Goal: Book appointment/travel/reservation

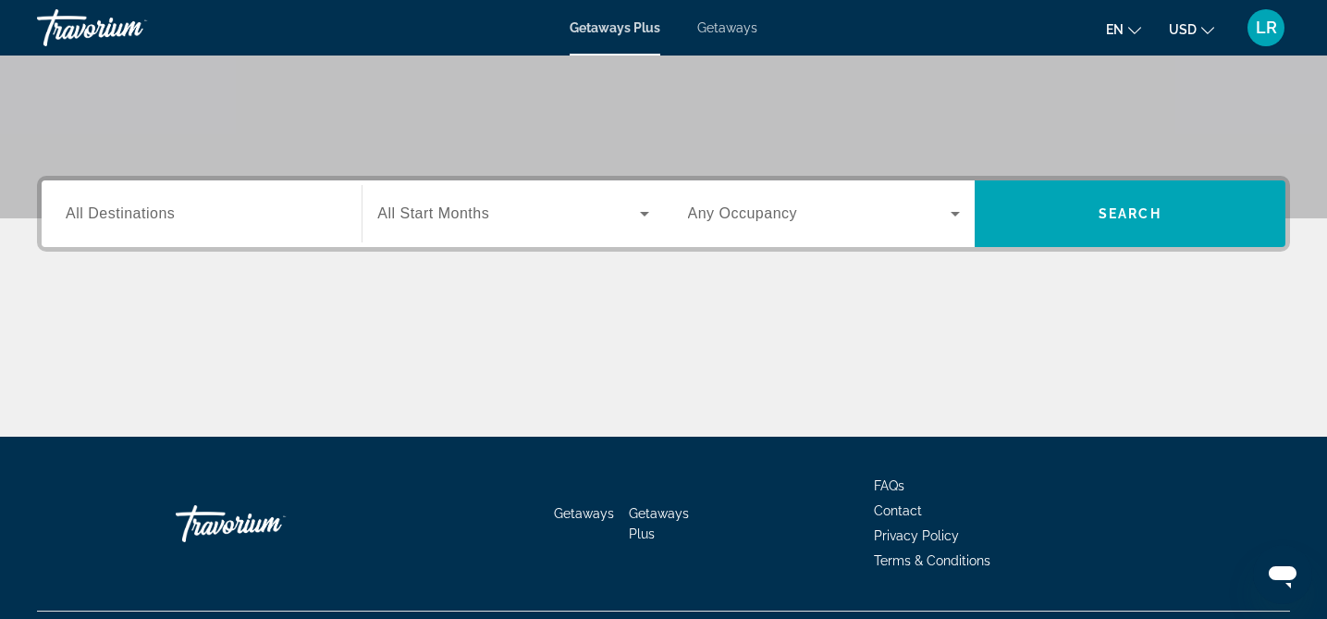
scroll to position [350, 0]
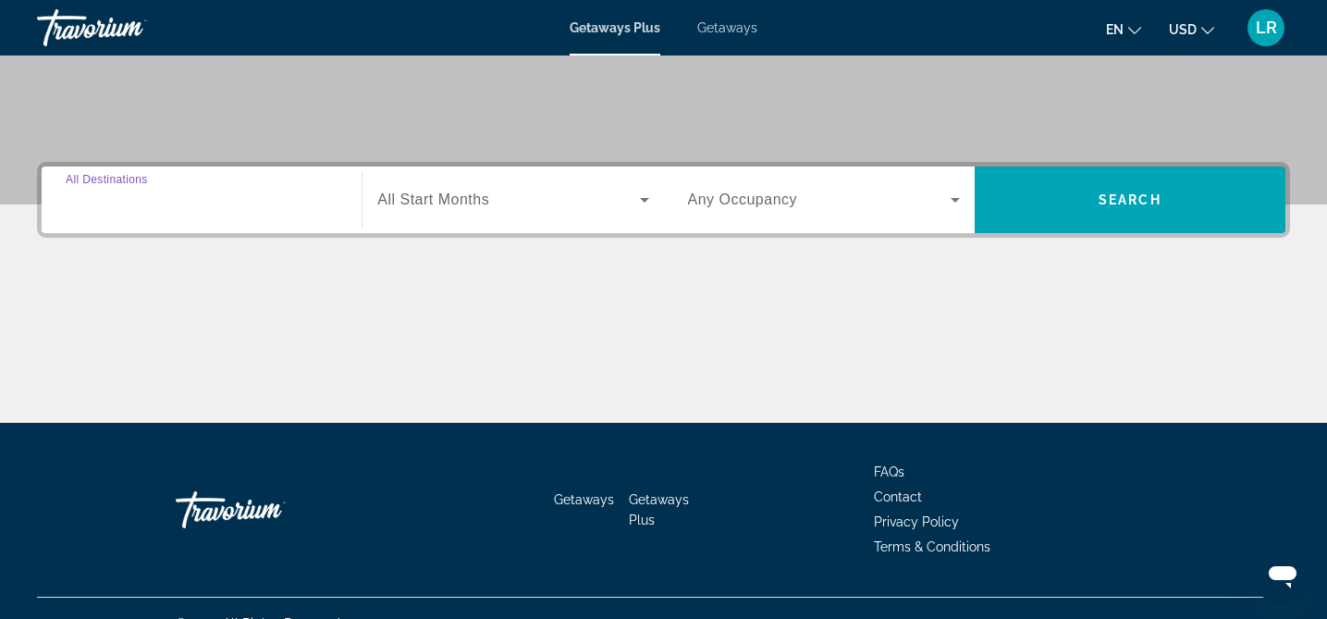
click at [176, 200] on input "Destination All Destinations" at bounding box center [202, 201] width 272 height 22
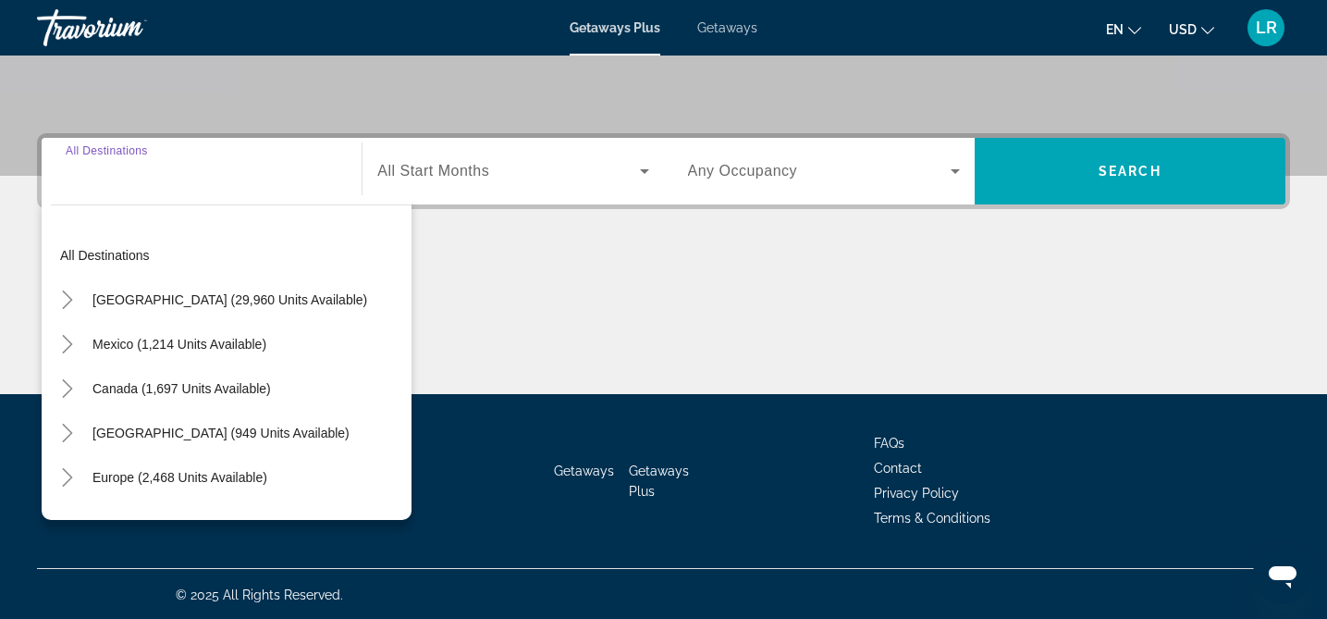
scroll to position [381, 0]
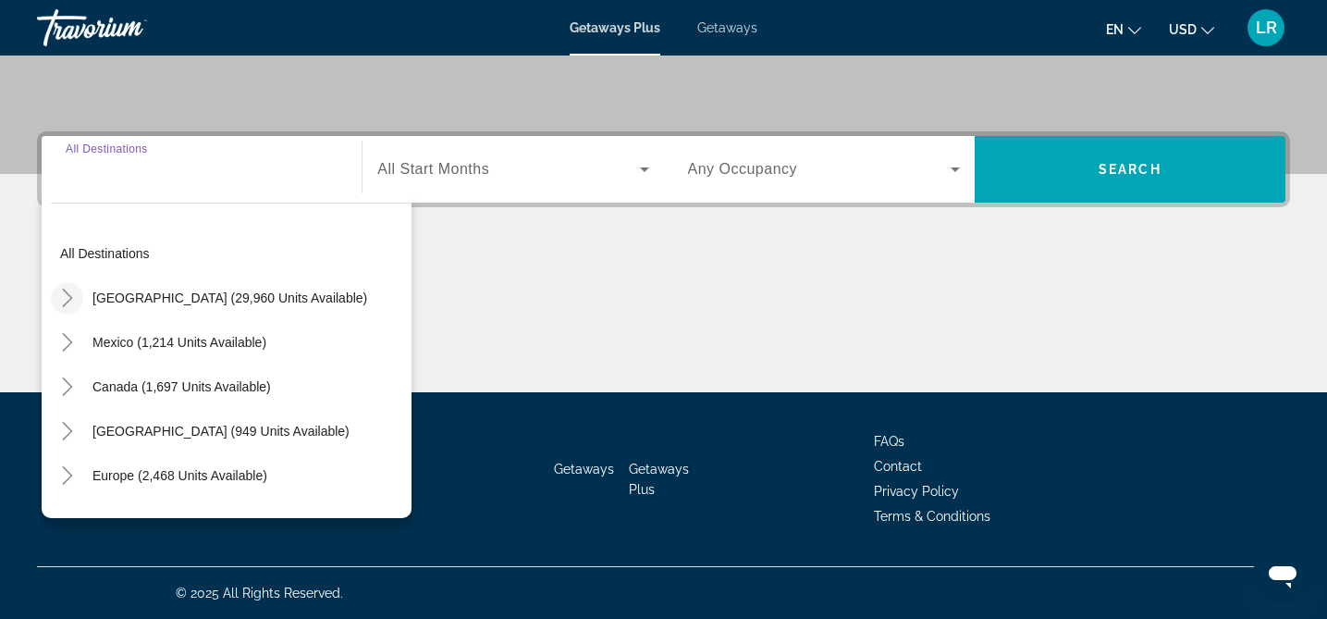
click at [70, 296] on icon "Toggle United States (29,960 units available)" at bounding box center [67, 297] width 10 height 18
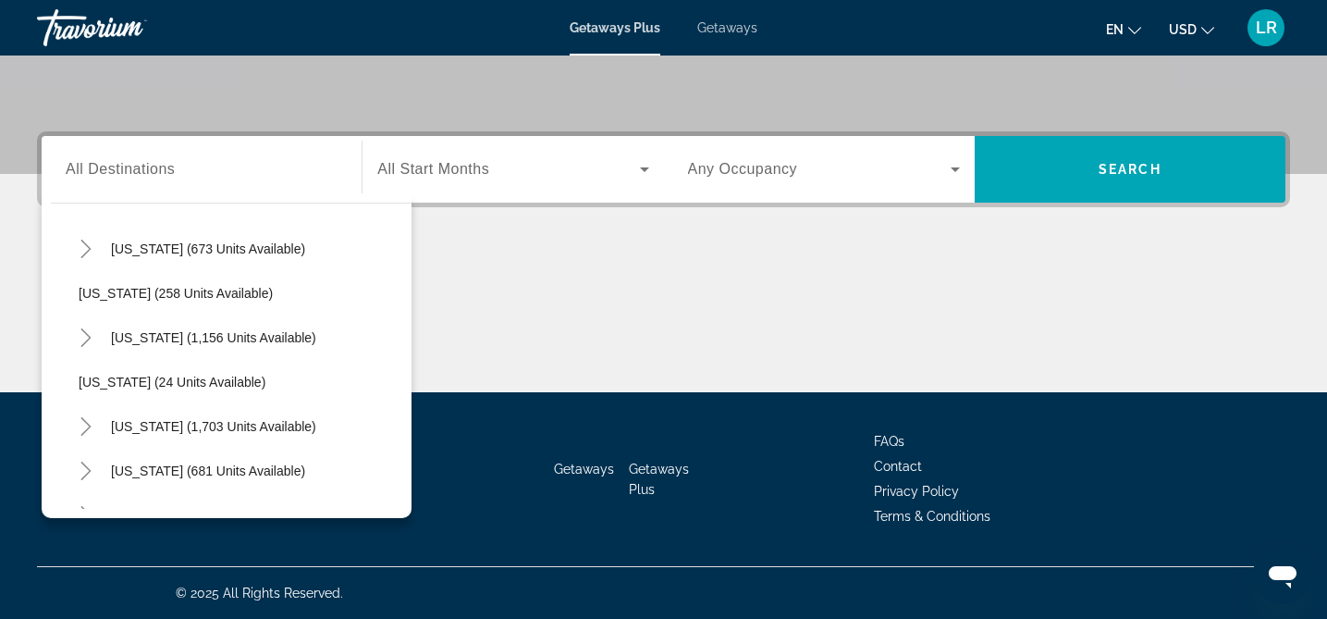
scroll to position [1221, 0]
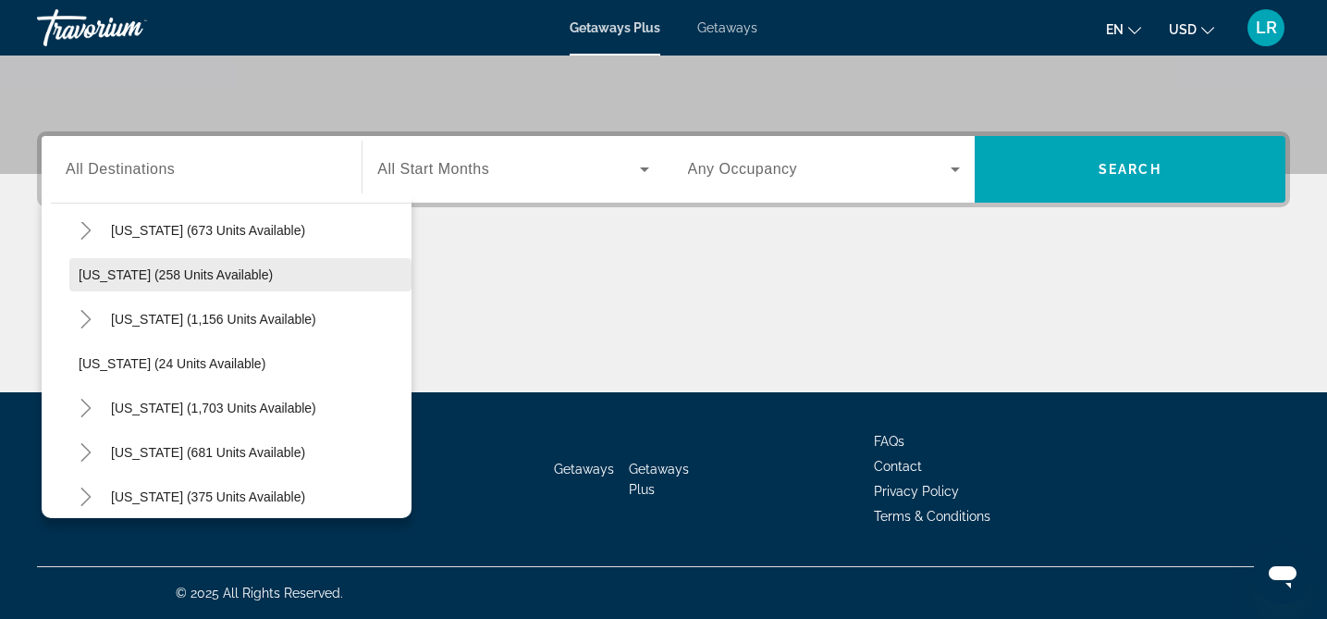
click at [159, 280] on span "[US_STATE] (258 units available)" at bounding box center [176, 274] width 194 height 15
type input "**********"
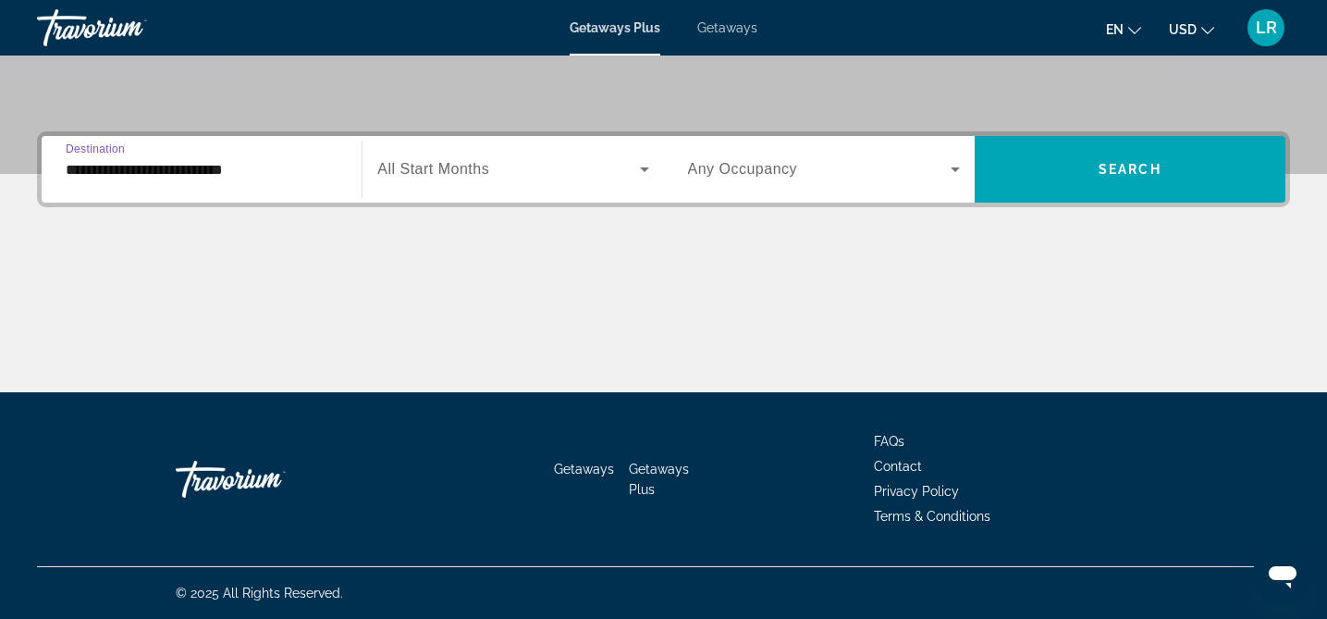
click at [646, 169] on icon "Search widget" at bounding box center [644, 169] width 22 height 22
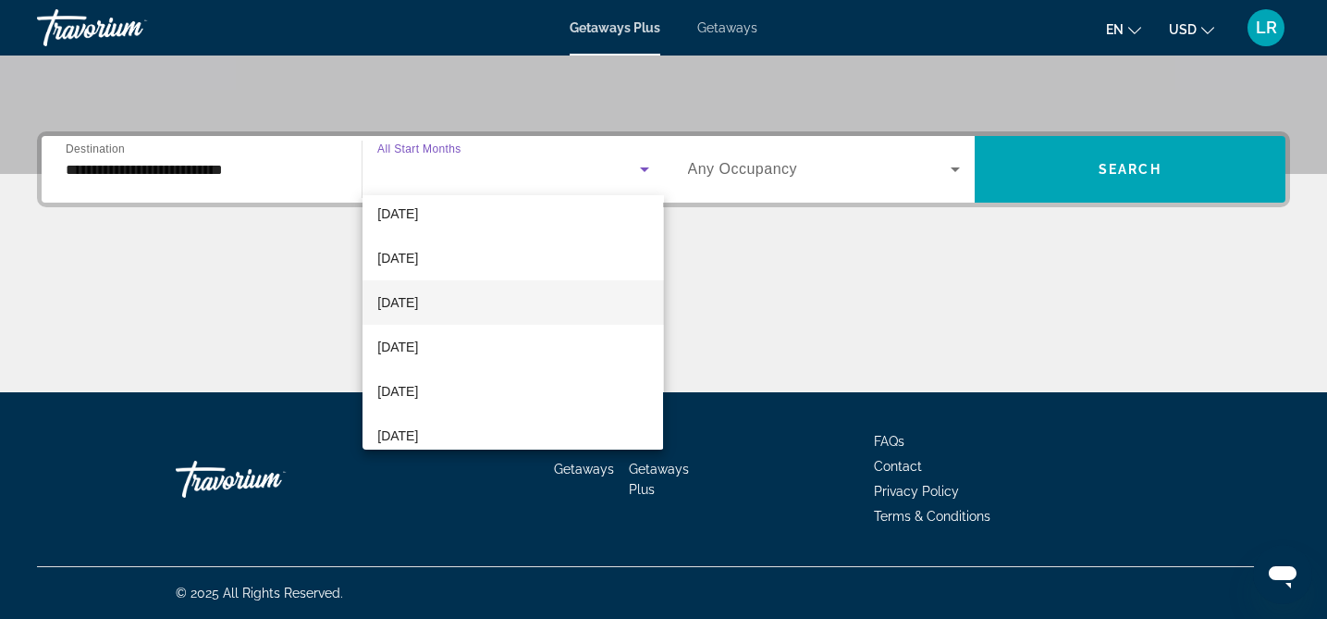
scroll to position [119, 0]
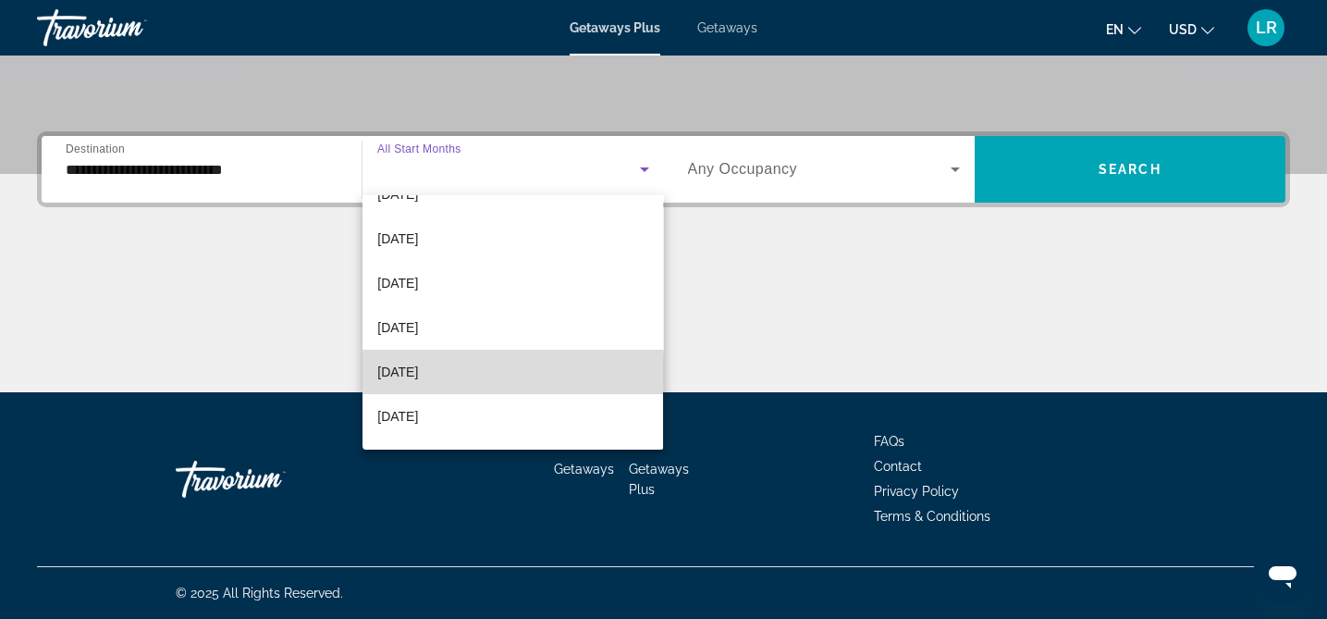
click at [418, 375] on span "[DATE]" at bounding box center [397, 372] width 41 height 22
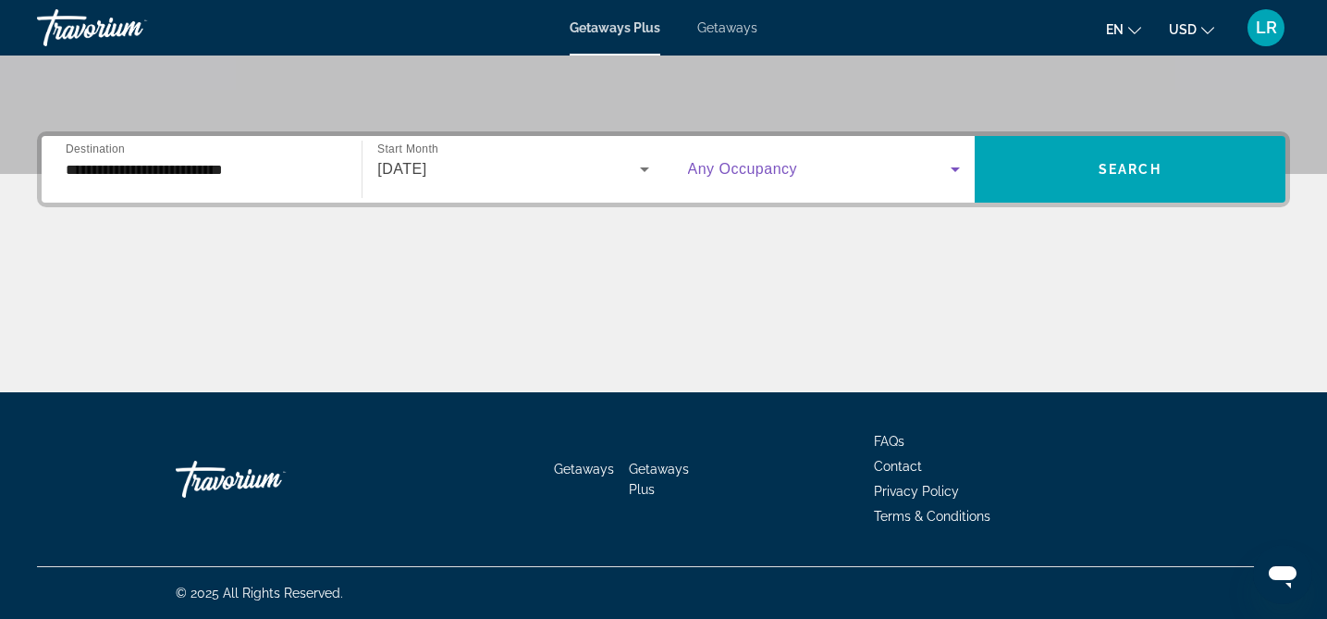
click at [951, 172] on icon "Search widget" at bounding box center [955, 169] width 22 height 22
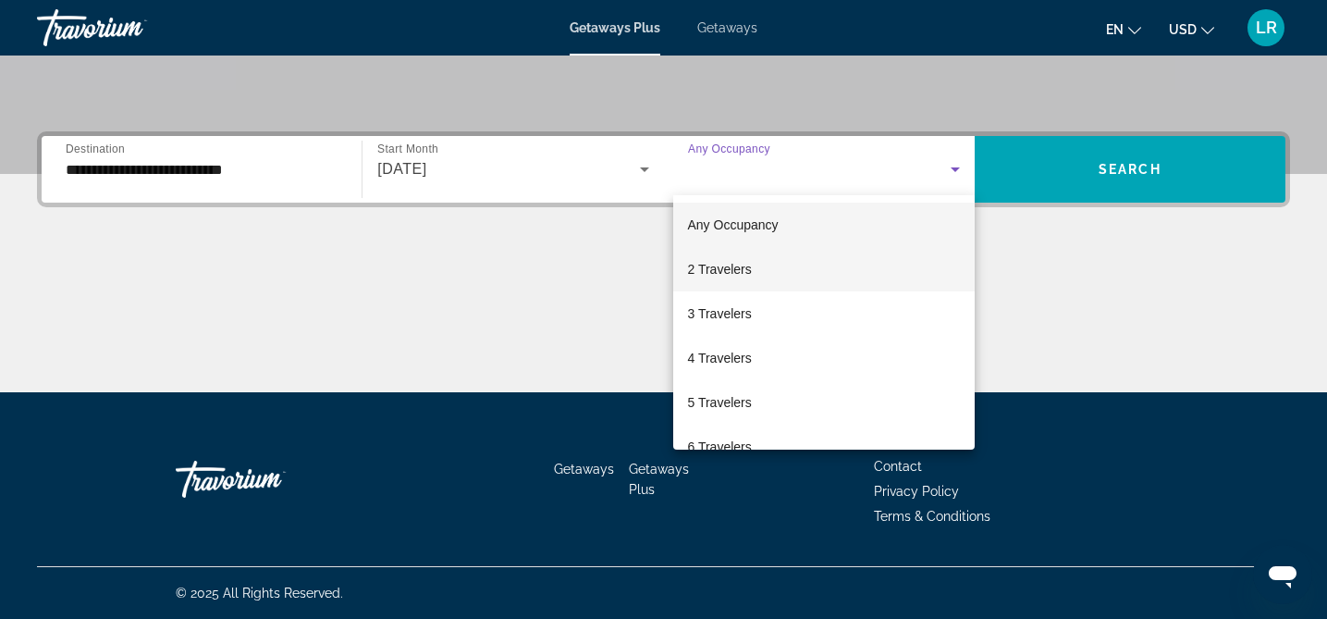
click at [693, 270] on span "2 Travelers" at bounding box center [720, 269] width 64 height 22
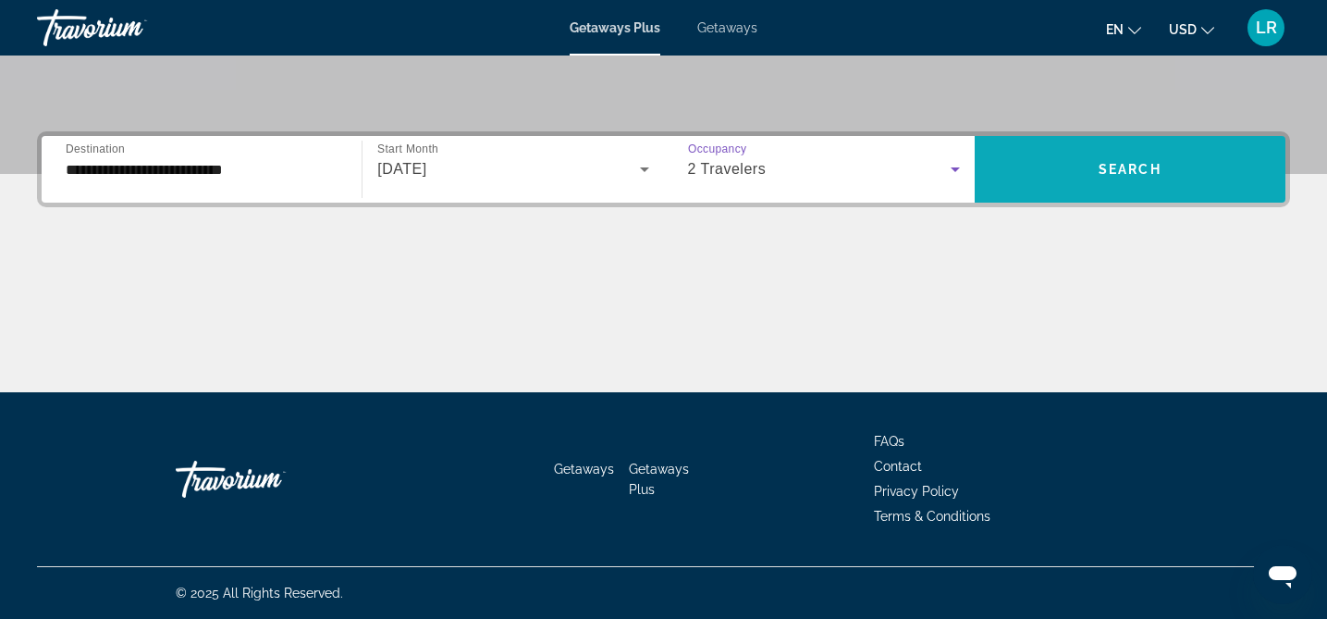
click at [1108, 158] on span "Search widget" at bounding box center [1130, 169] width 311 height 44
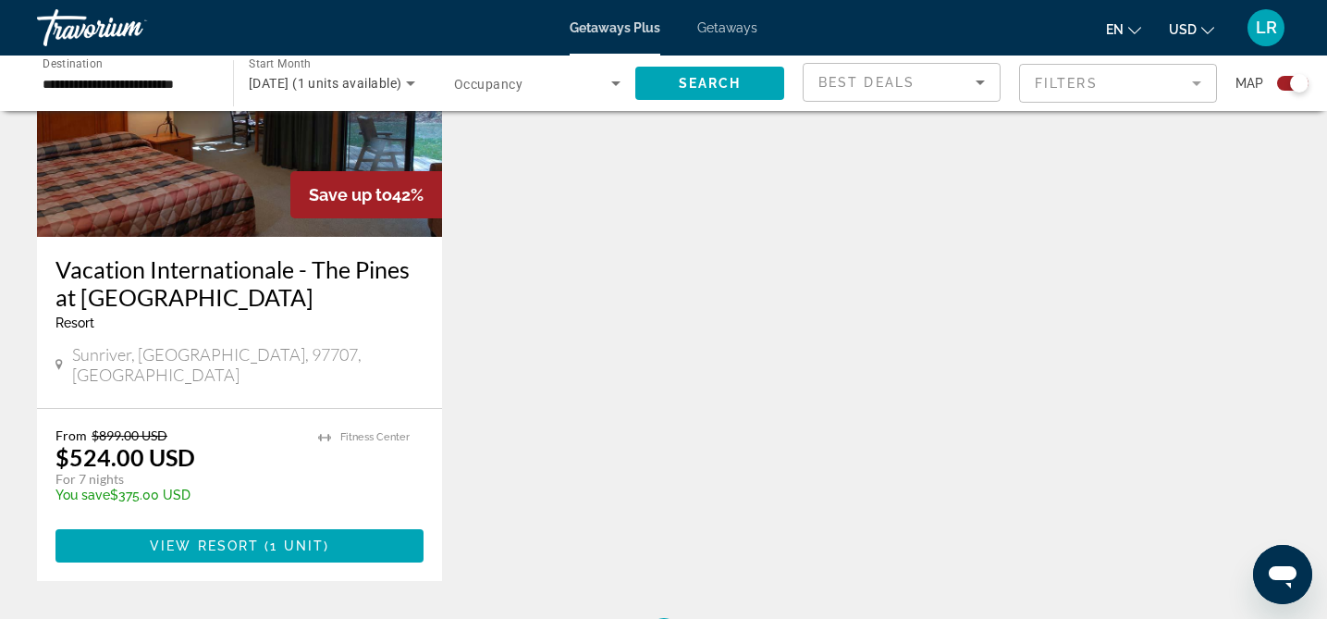
scroll to position [811, 0]
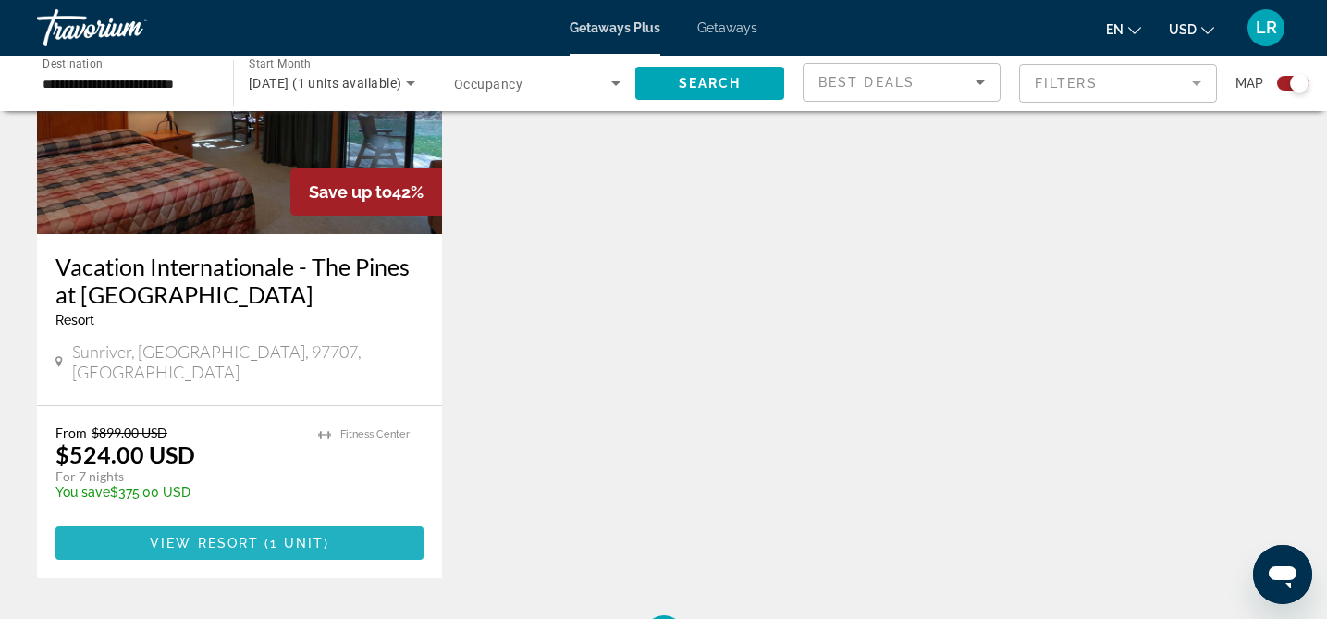
click at [203, 535] on span "View Resort" at bounding box center [204, 542] width 109 height 15
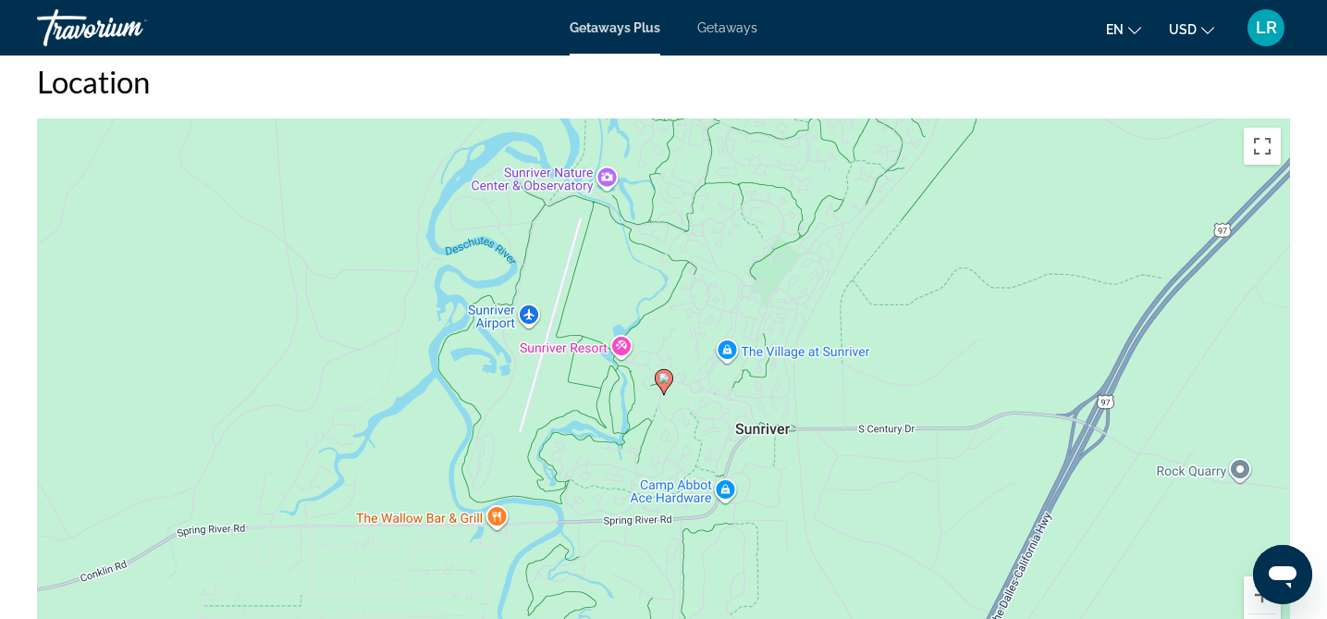
scroll to position [1781, 0]
